Goal: Task Accomplishment & Management: Use online tool/utility

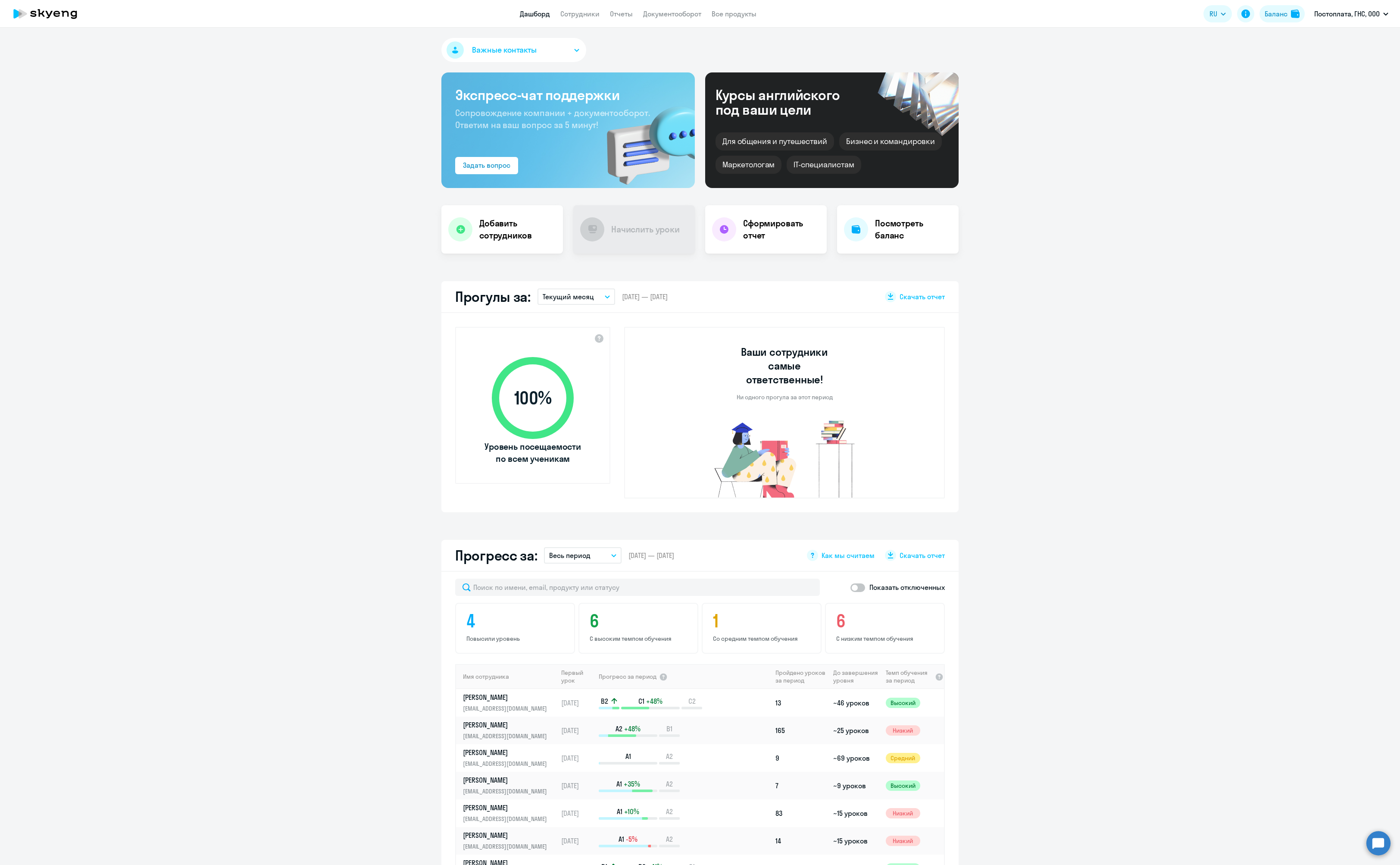
select select "30"
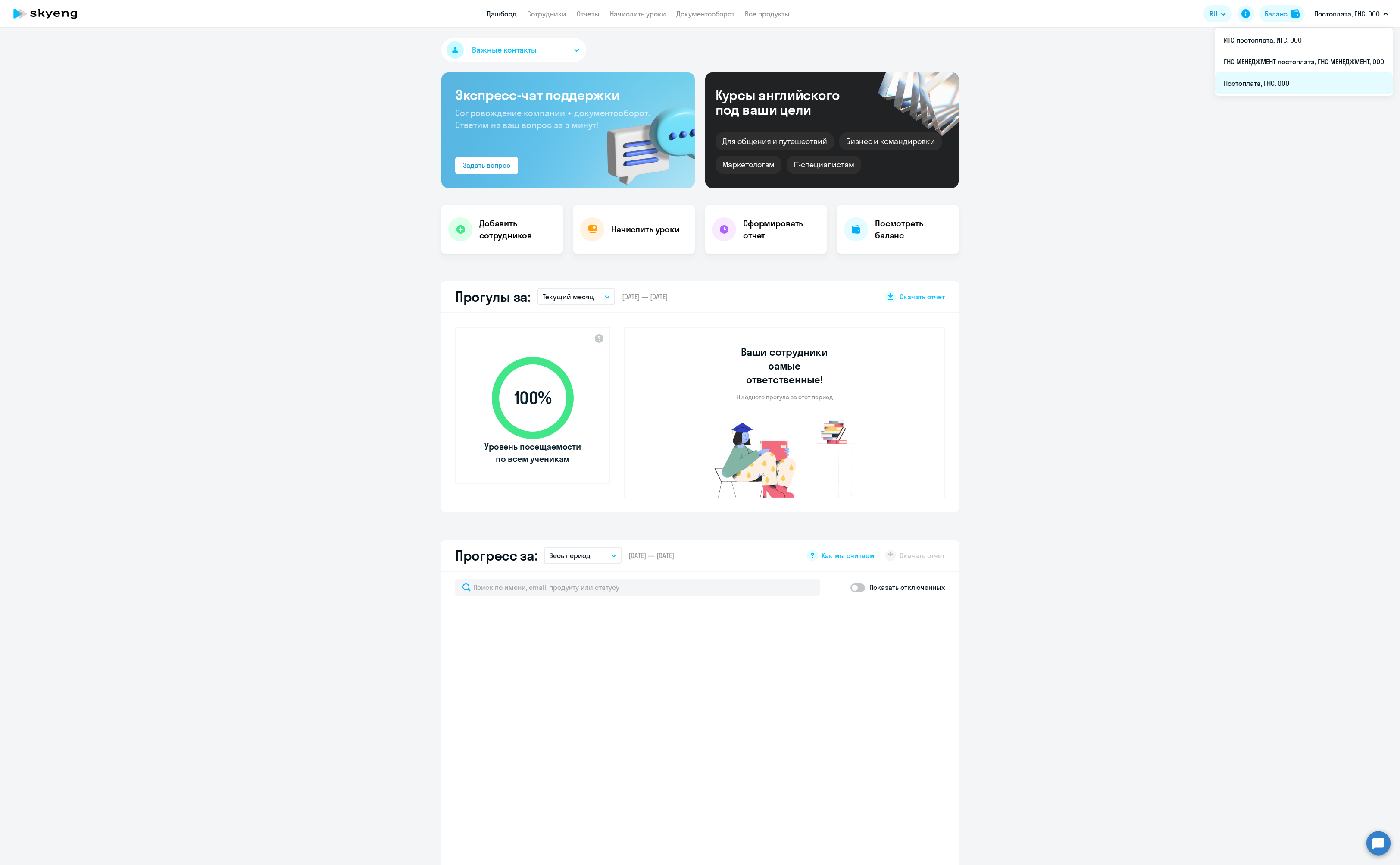
select select "30"
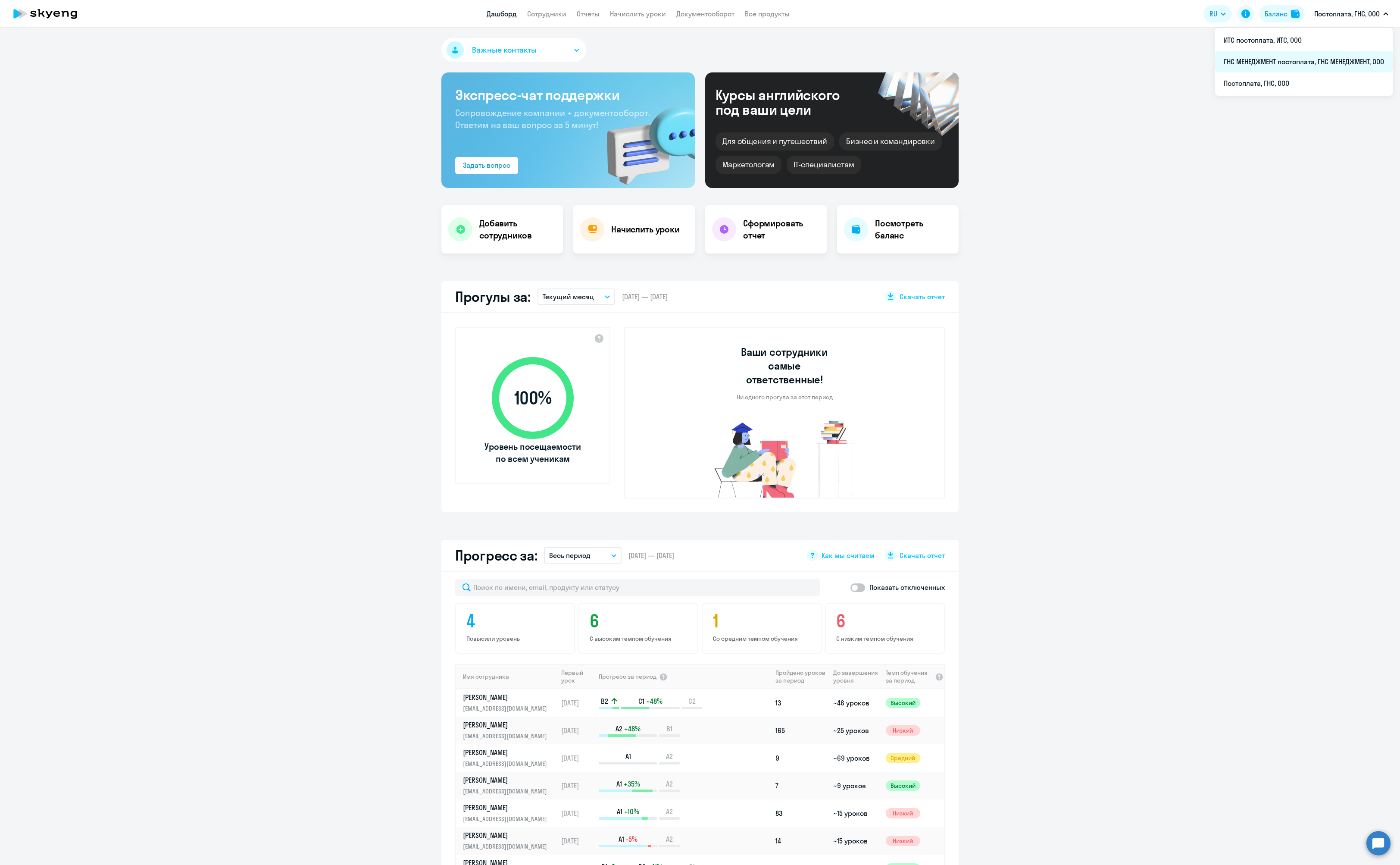
click at [1271, 67] on li "ГНС МЕНЕДЖМЕНТ постоплата, ГНС МЕНЕДЖМЕНТ, ООО" at bounding box center [1304, 61] width 178 height 21
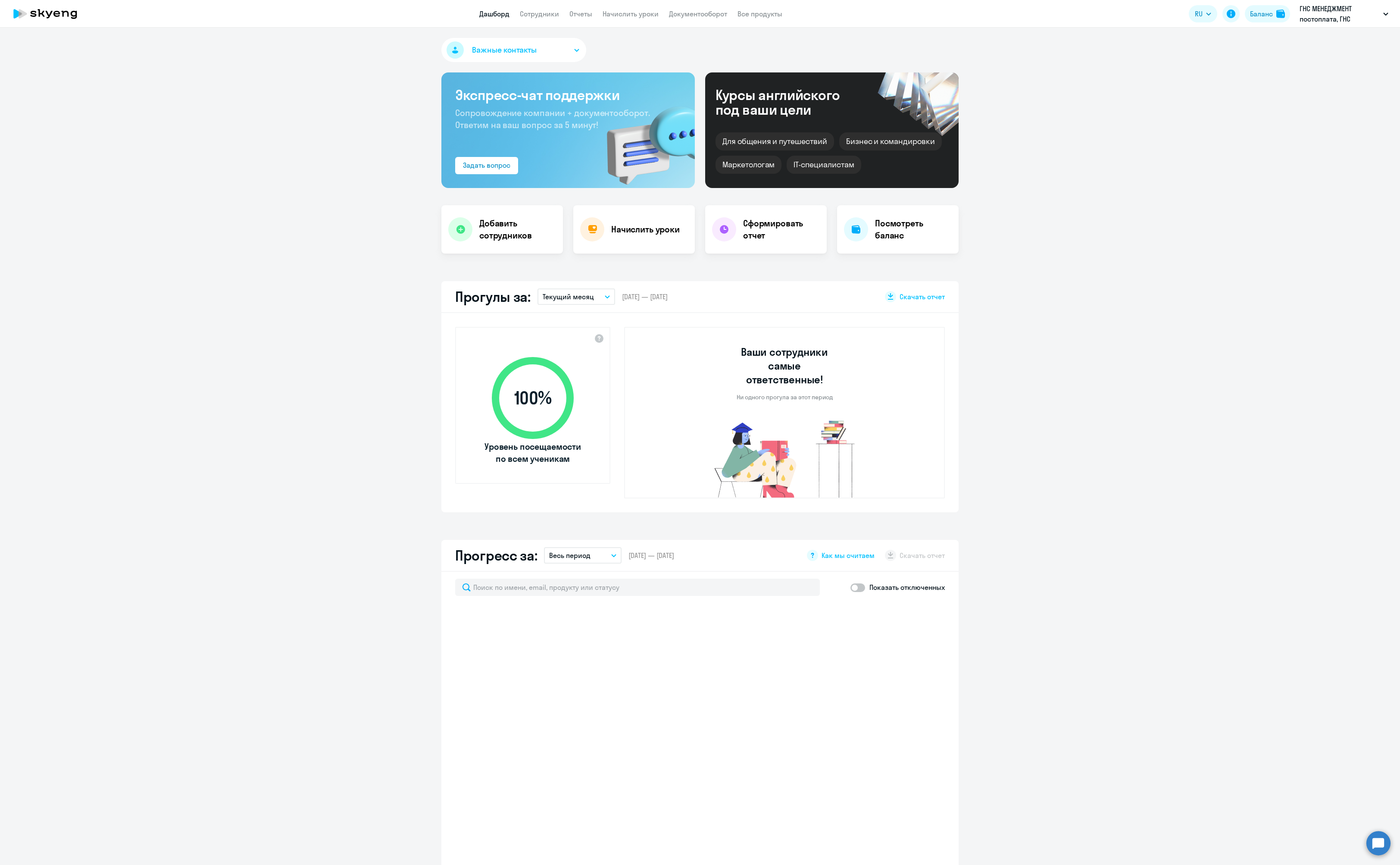
select select "30"
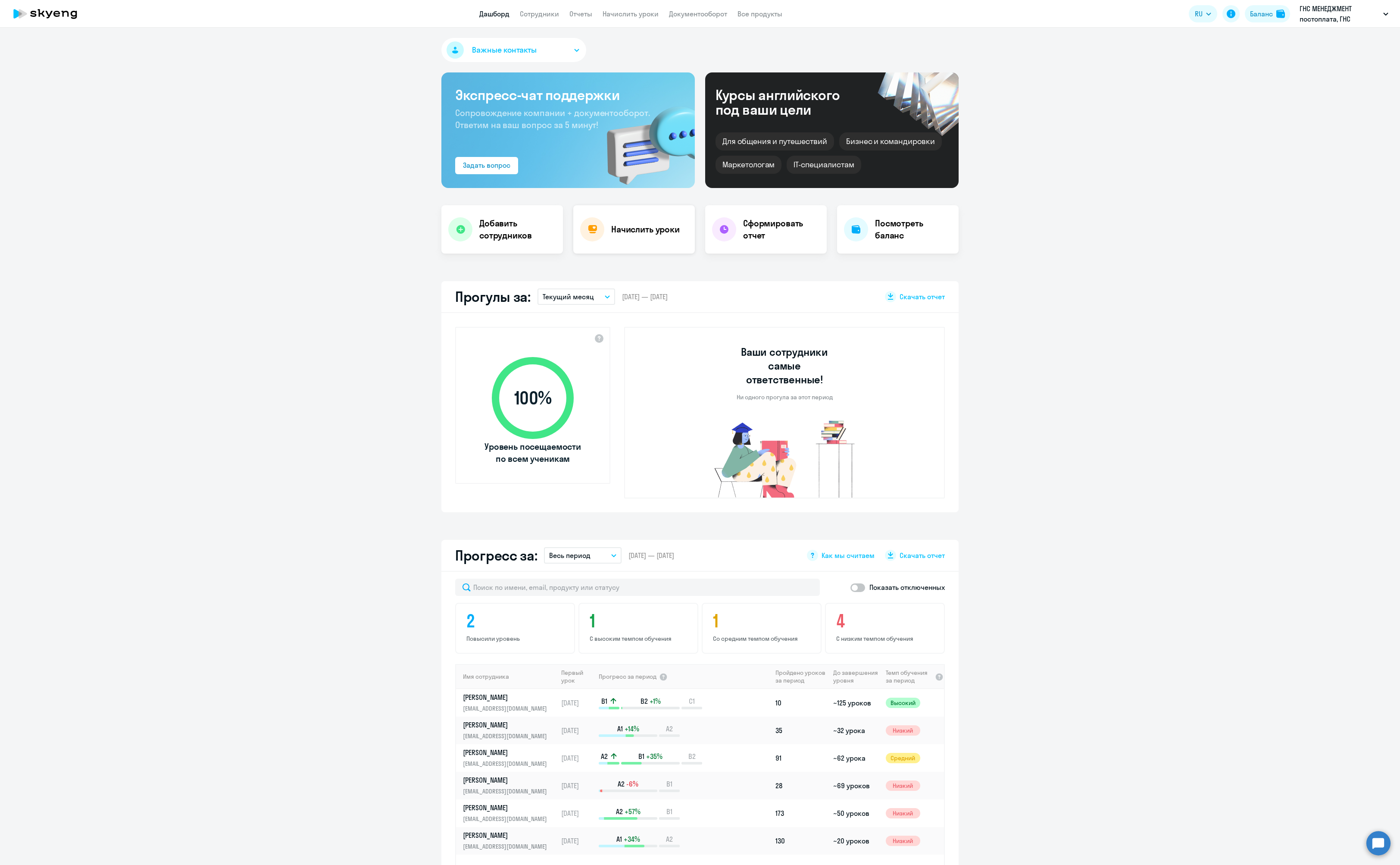
click at [640, 222] on div "Начислить уроки" at bounding box center [634, 229] width 122 height 48
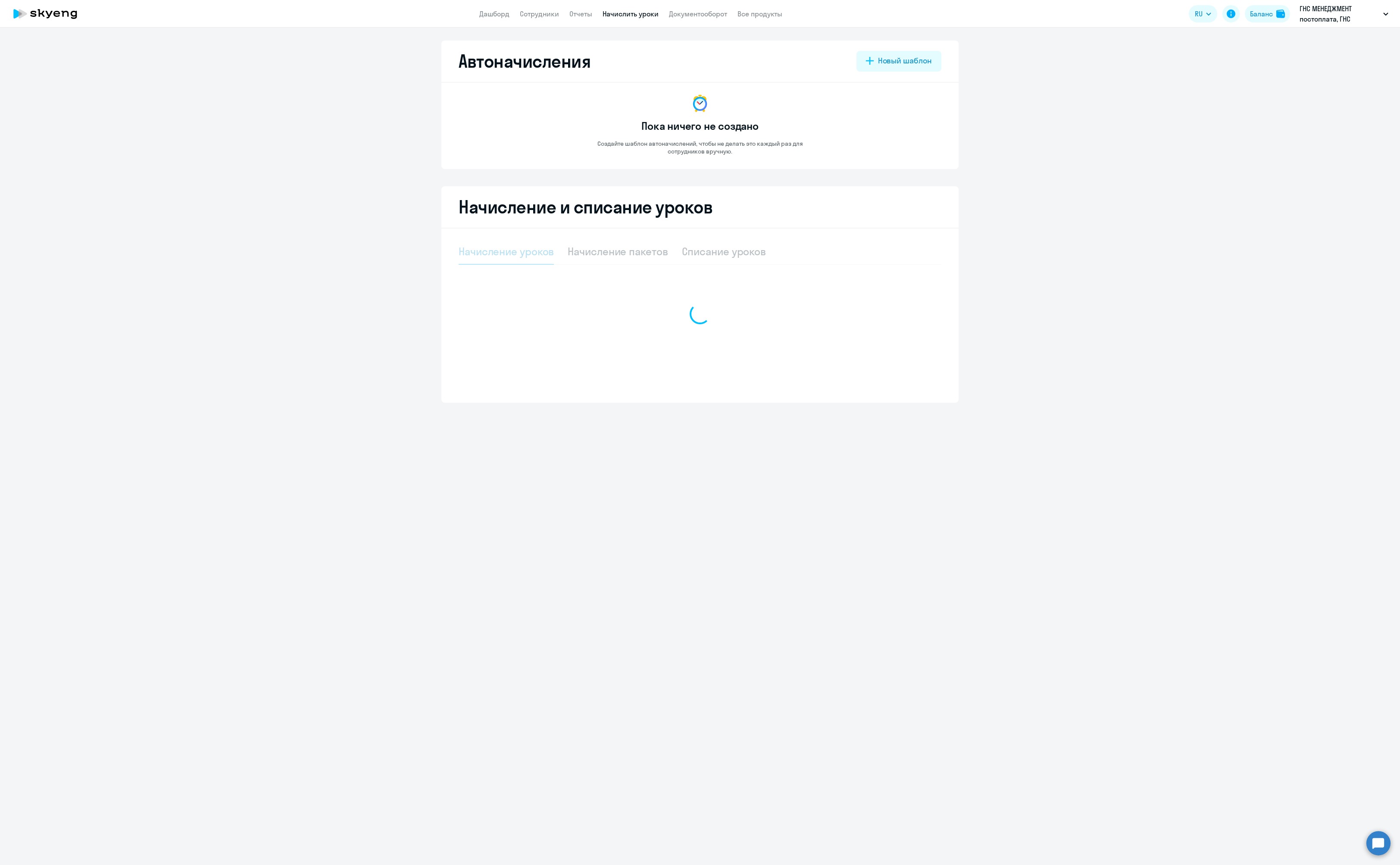
select select "10"
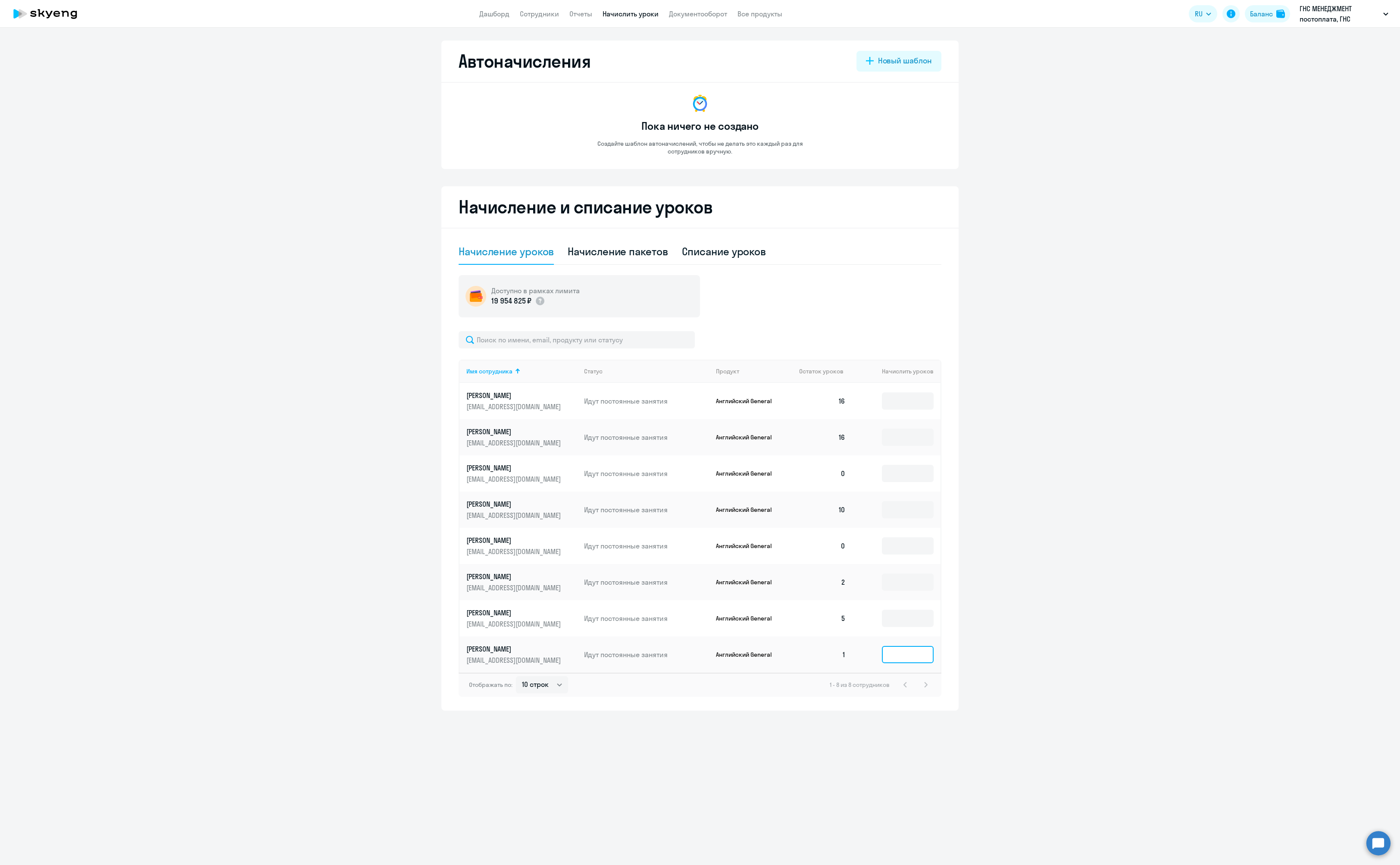
click at [897, 653] on input at bounding box center [908, 654] width 52 height 17
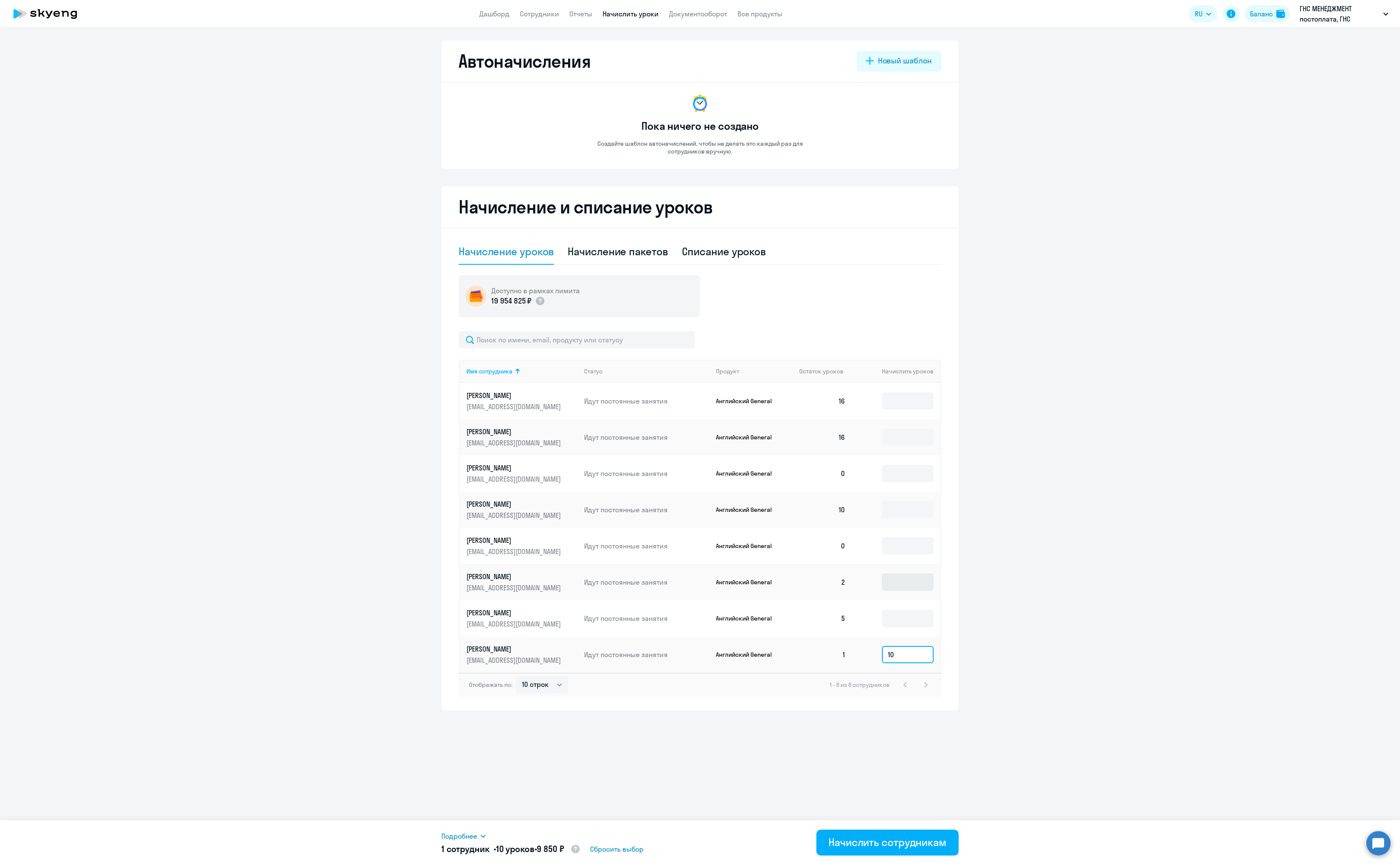
type input "10"
click at [898, 582] on input at bounding box center [908, 582] width 52 height 17
type input "14"
click at [891, 652] on input "10" at bounding box center [908, 654] width 52 height 17
click at [894, 655] on input "10" at bounding box center [908, 654] width 52 height 17
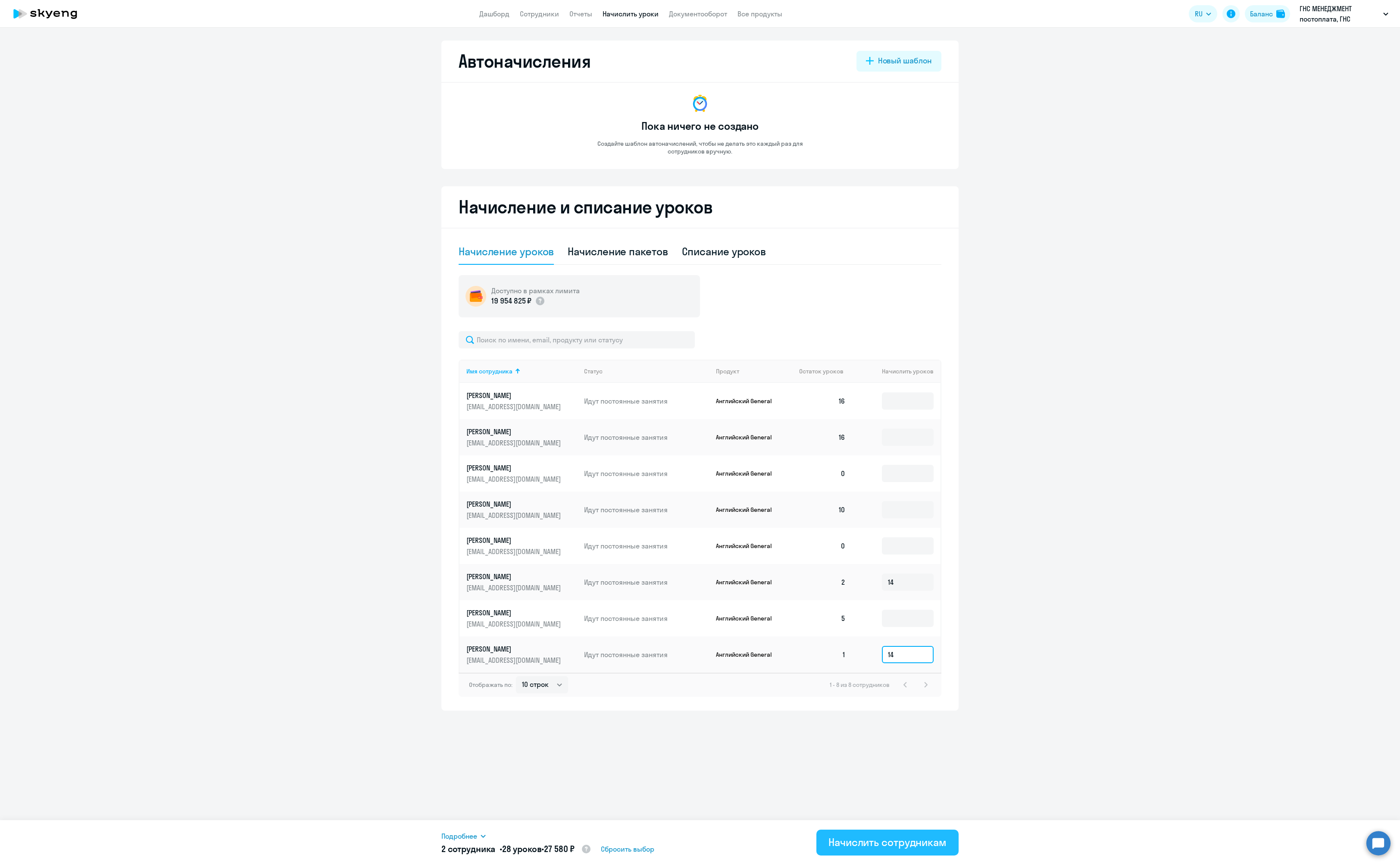
type input "14"
click at [885, 844] on div "Начислить сотрудникам" at bounding box center [887, 842] width 118 height 14
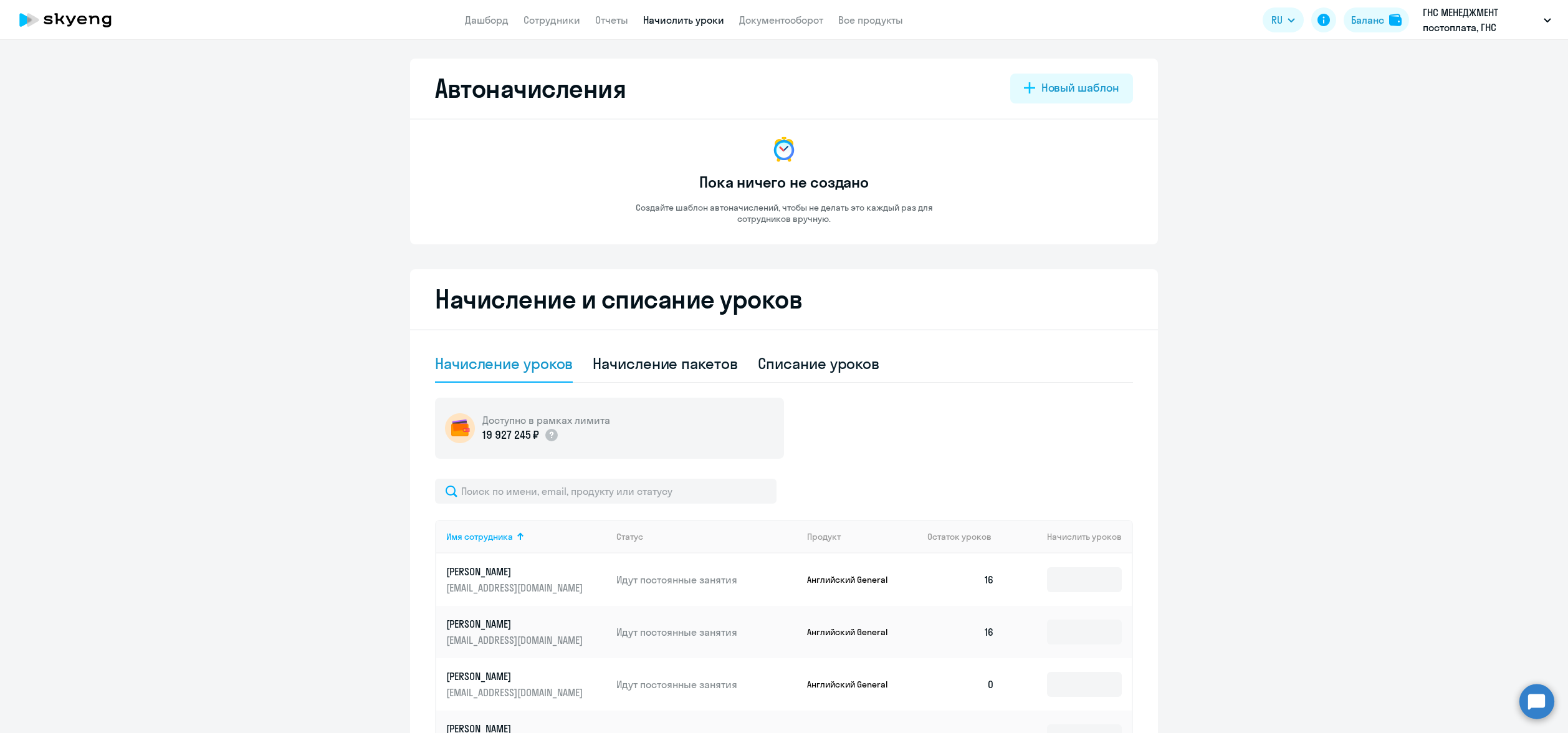
click at [1504, 563] on ng-component "Автоначисления Новый шаблон Пока ничего не создано Создайте шаблон автоначислен…" at bounding box center [784, 544] width 1568 height 969
